Goal: Task Accomplishment & Management: Manage account settings

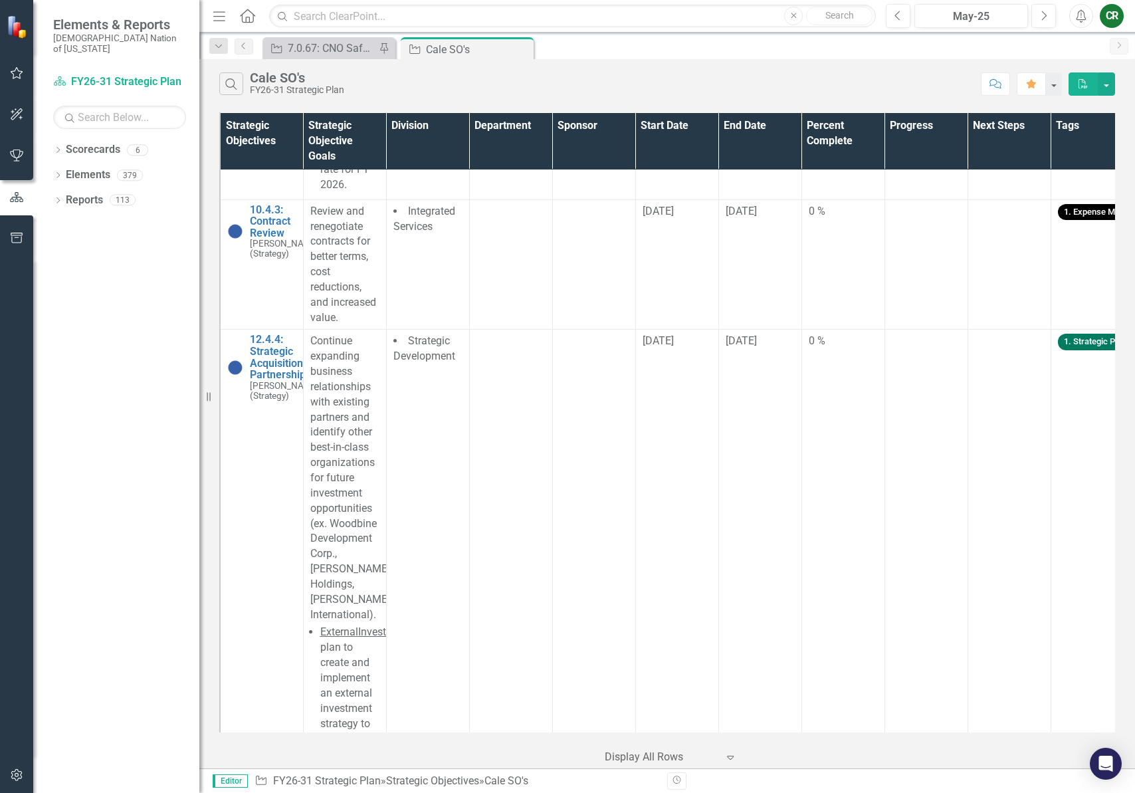
scroll to position [6366, 0]
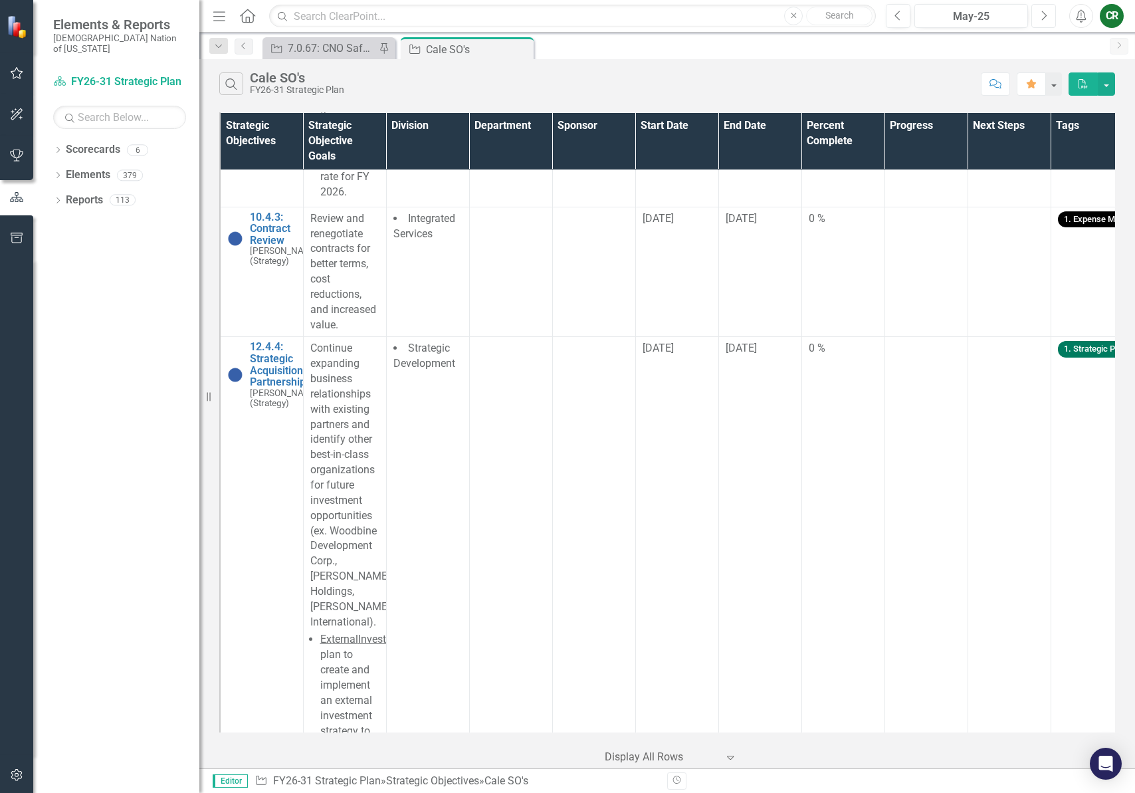
click at [1044, 20] on icon "Next" at bounding box center [1043, 16] width 7 height 12
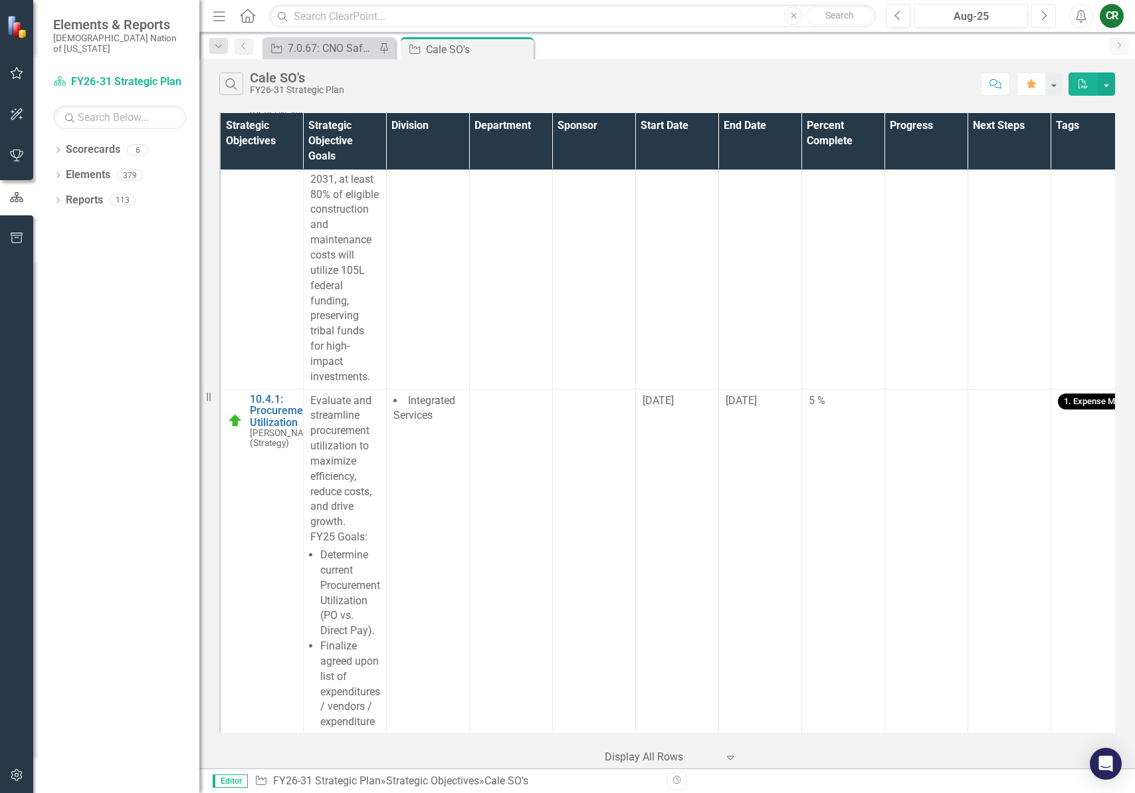
scroll to position [4778, 0]
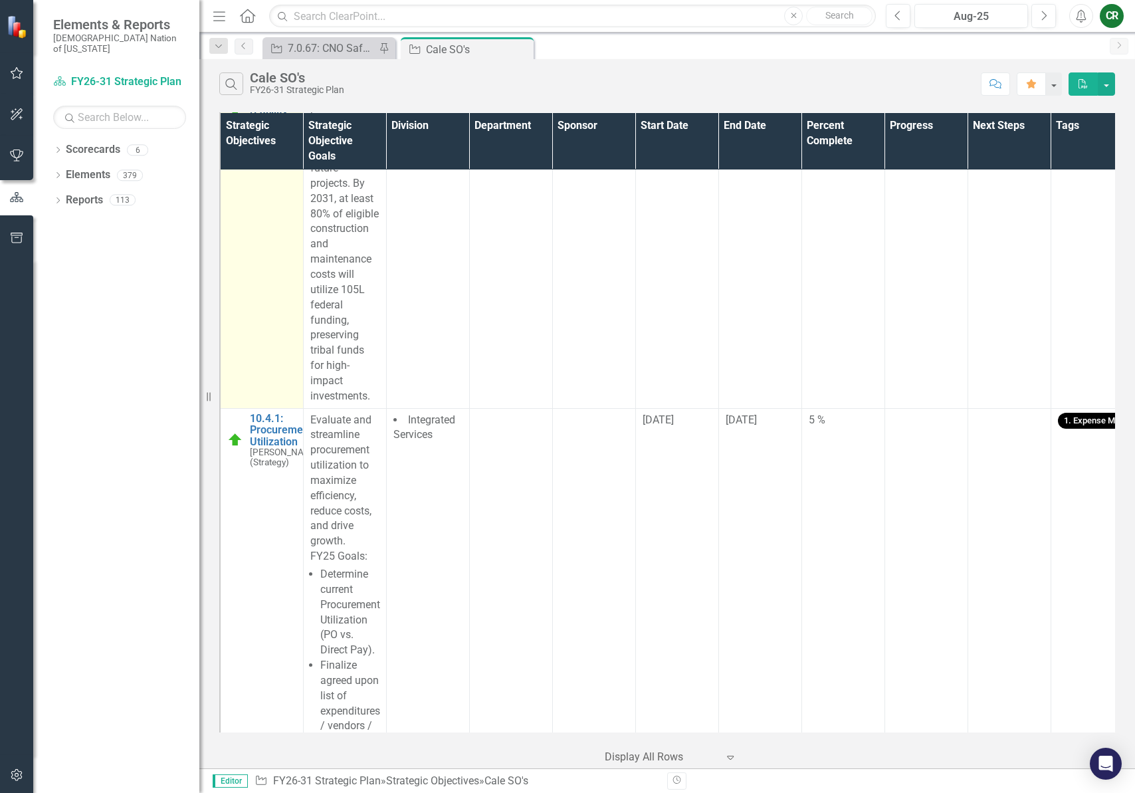
click at [270, 128] on link "9.4.7: Federal Funding - ISDEAA 105L (Facility Leases)" at bounding box center [285, 99] width 70 height 58
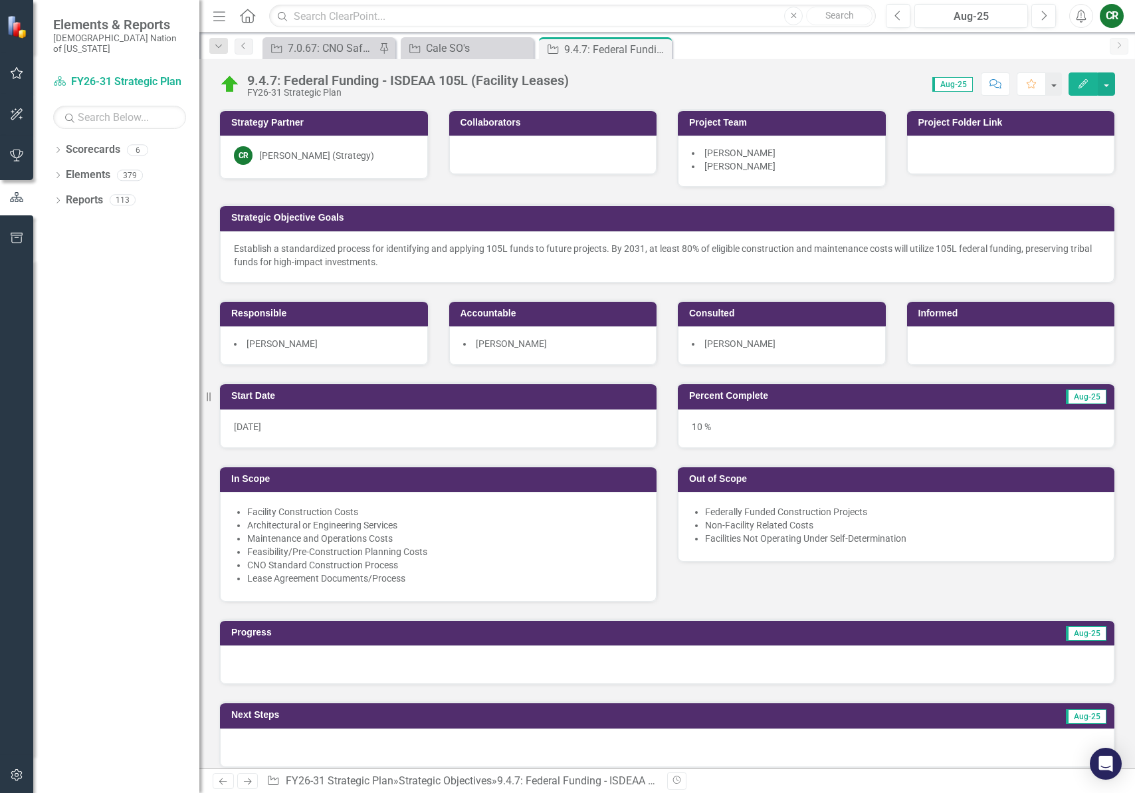
click at [411, 246] on p "Establish a standardized process for identifying and applying 105L funds to fut…" at bounding box center [667, 255] width 866 height 27
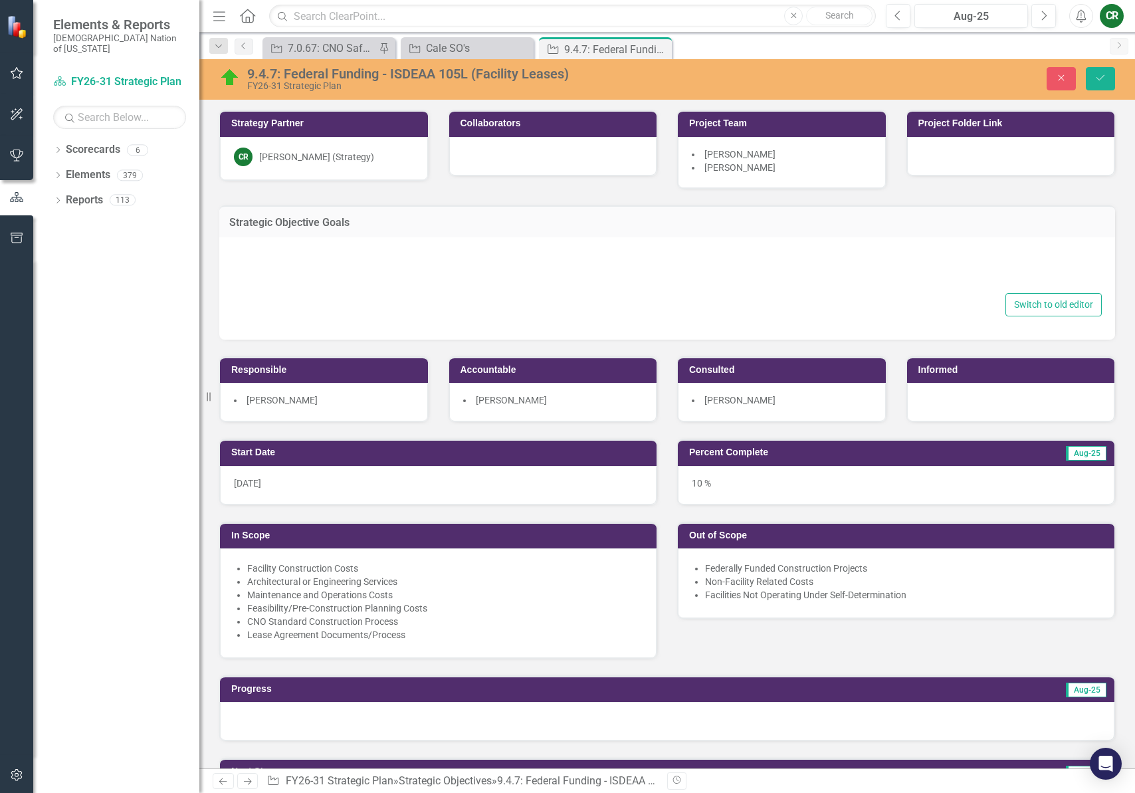
type textarea "<p>Establish a standardized process for identifying and applying 105L funds to …"
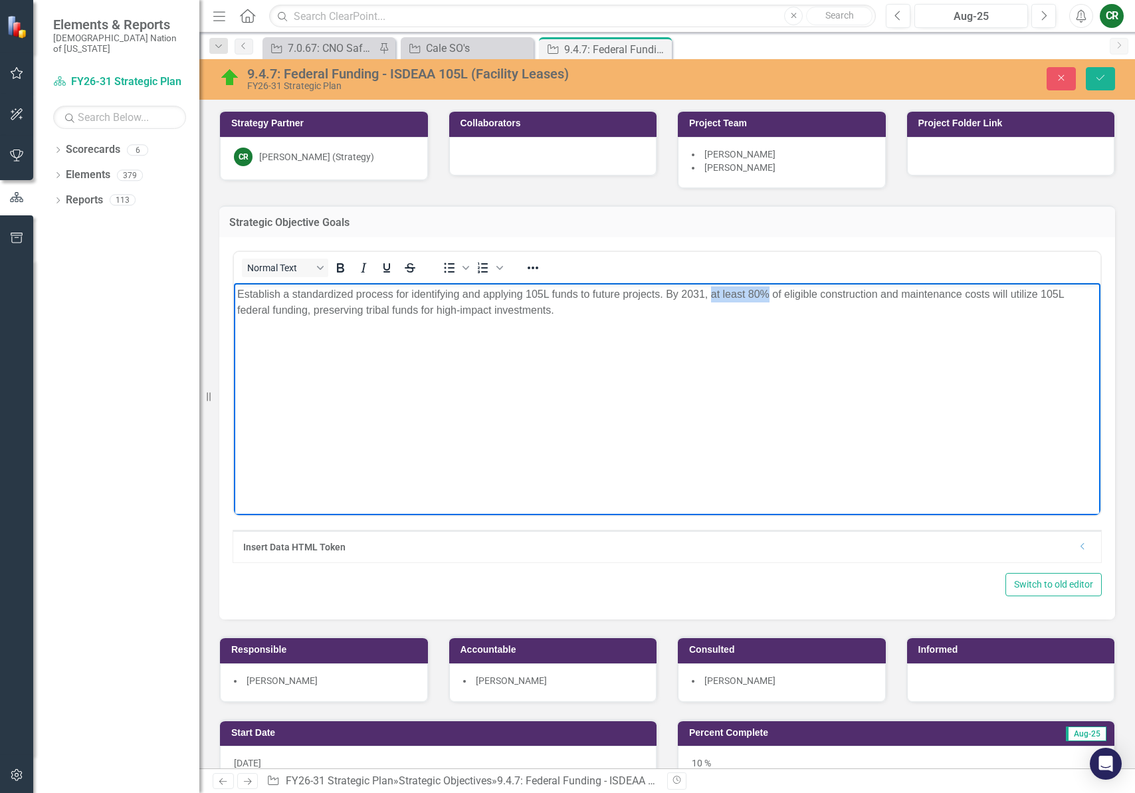
drag, startPoint x: 769, startPoint y: 294, endPoint x: 710, endPoint y: 298, distance: 58.6
click at [710, 298] on p "Establish a standardized process for identifying and applying 105L funds to fut…" at bounding box center [667, 302] width 860 height 32
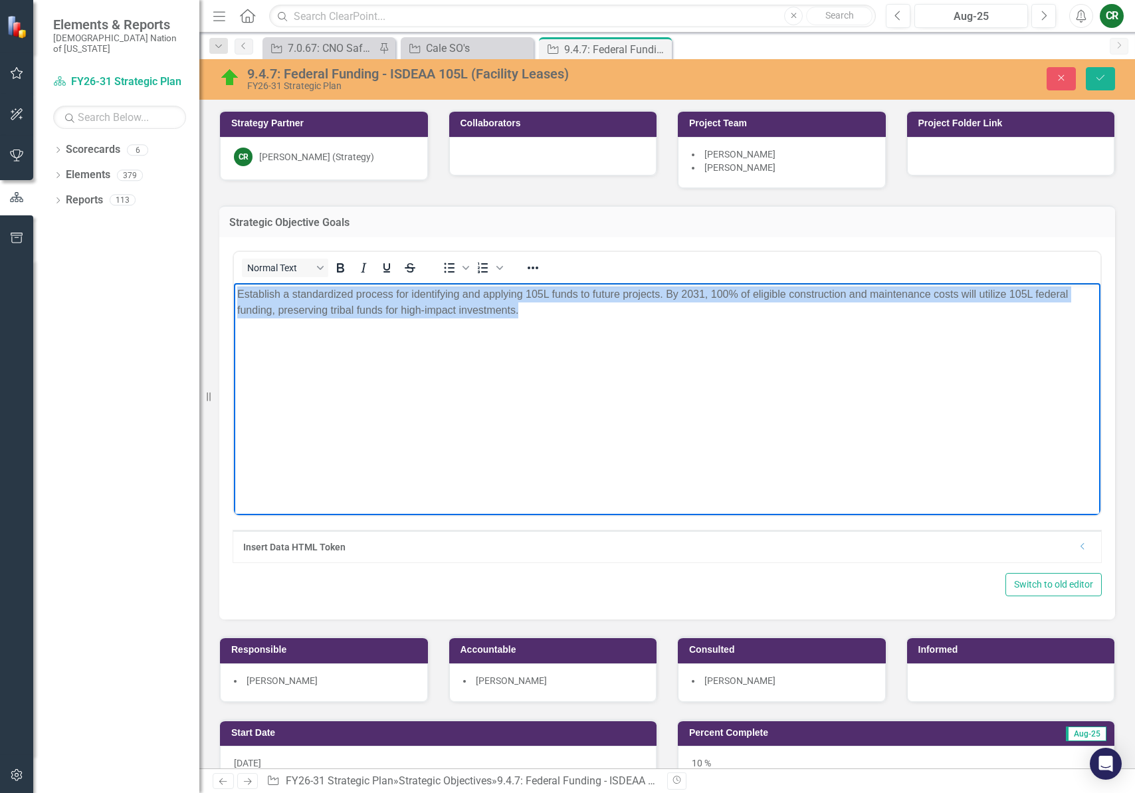
drag, startPoint x: 586, startPoint y: 328, endPoint x: 80, endPoint y: 241, distance: 513.2
click at [234, 283] on html "Establish a standardized process for identifying and applying 105L funds to fut…" at bounding box center [667, 382] width 866 height 199
copy p "Establish a standardized process for identifying and applying 105L funds to fut…"
